Goal: Check status: Check status

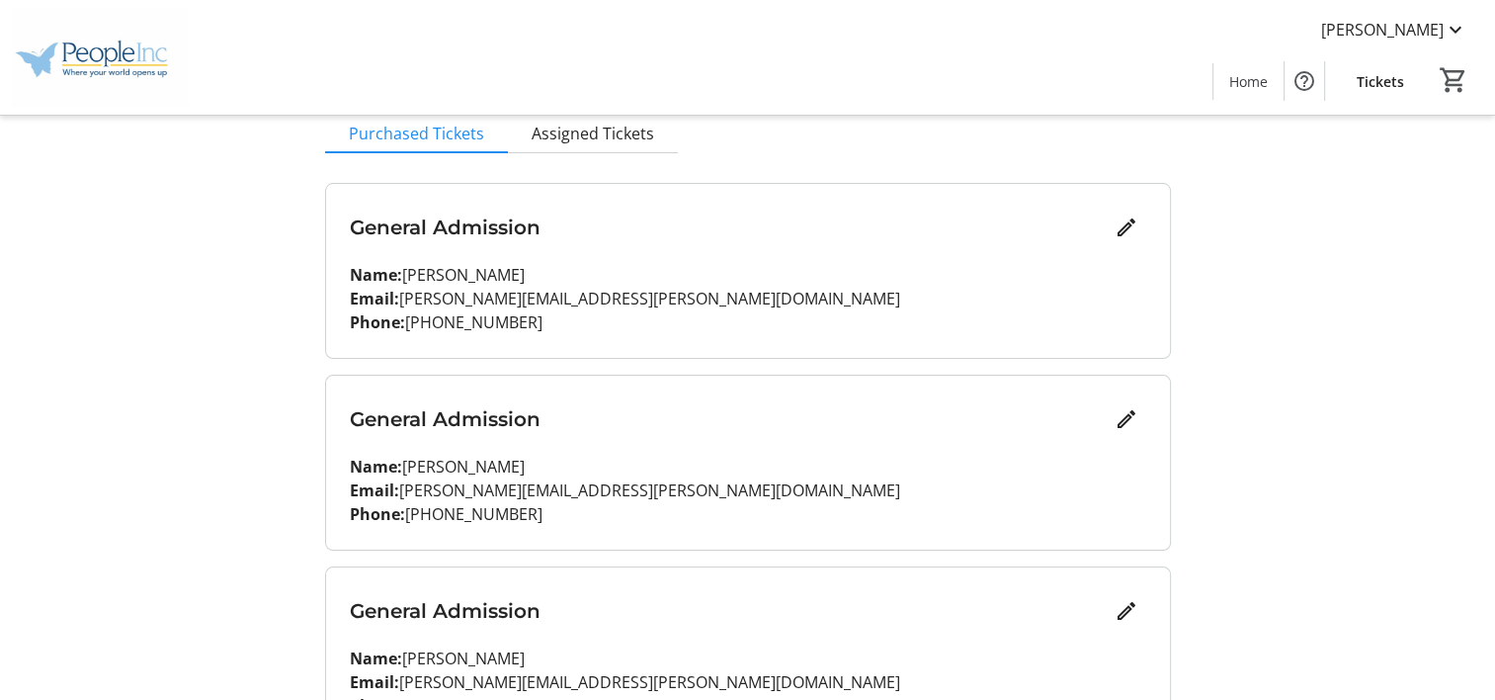
scroll to position [296, 0]
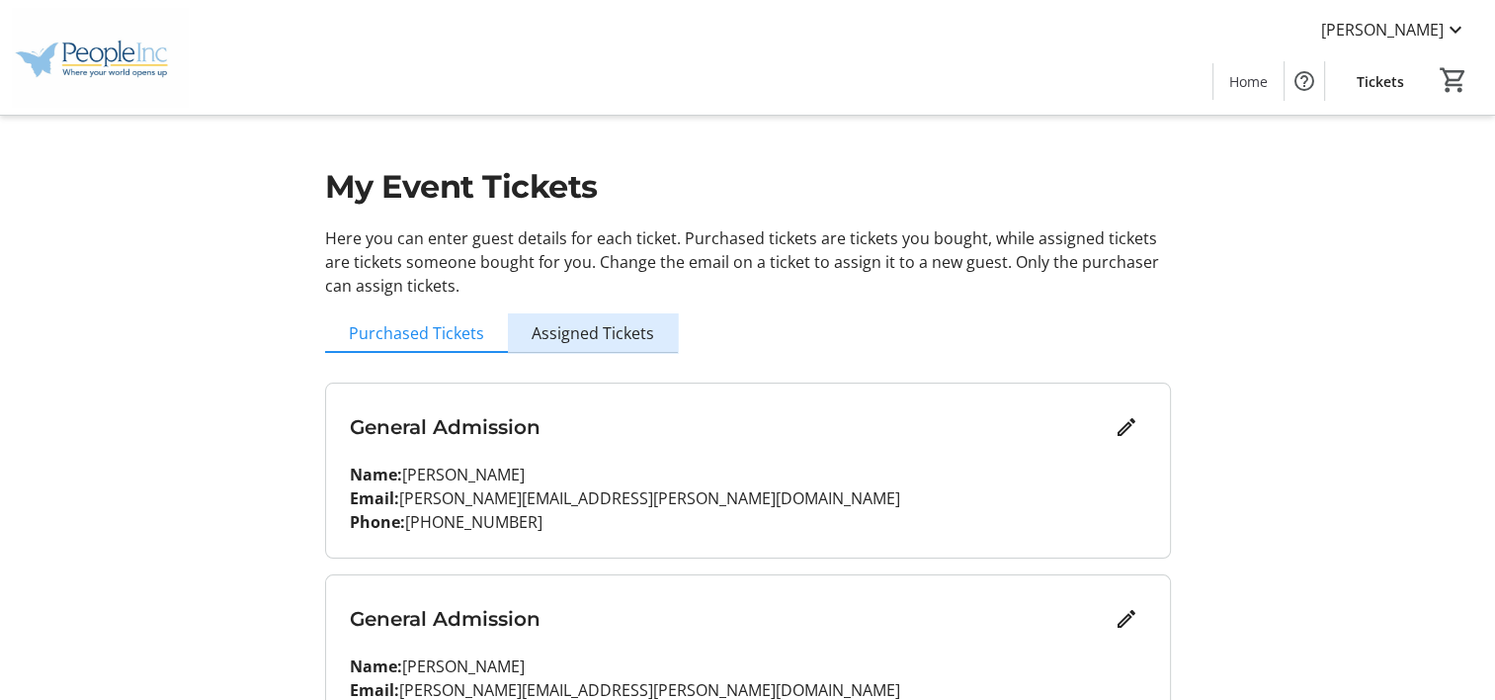
click at [605, 325] on span "Assigned Tickets" at bounding box center [593, 333] width 123 height 16
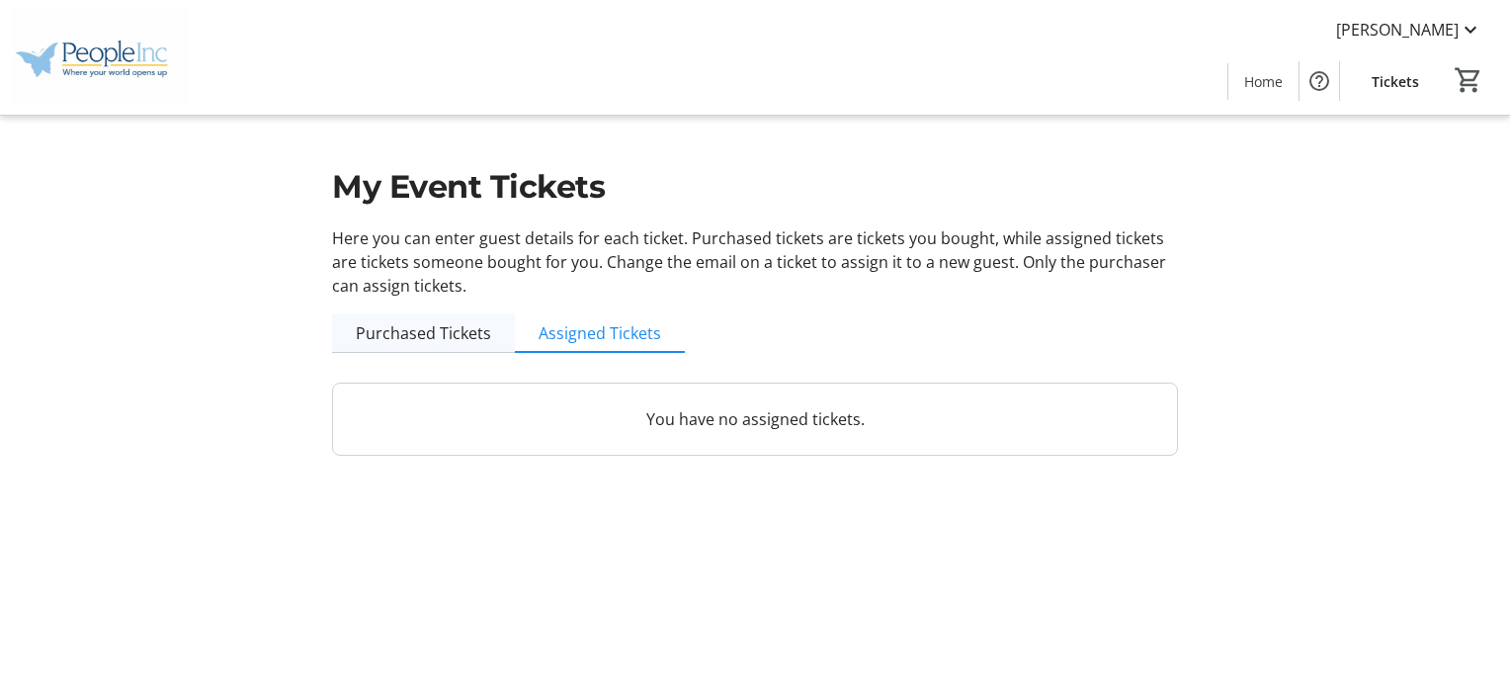
click at [467, 329] on span "Purchased Tickets" at bounding box center [423, 333] width 135 height 16
